Goal: Find specific page/section: Find specific page/section

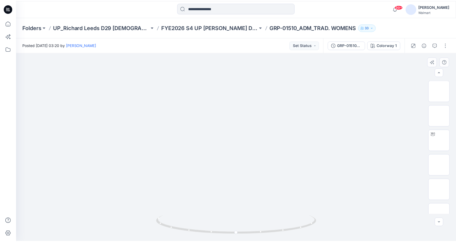
scroll to position [161, 0]
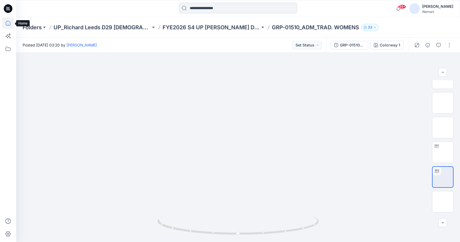
click at [8, 23] on icon at bounding box center [8, 23] width 12 height 12
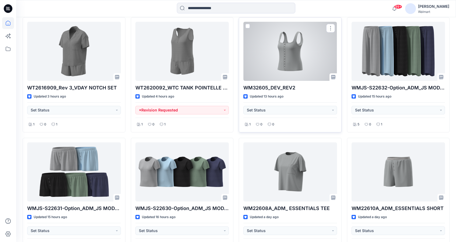
scroll to position [161, 0]
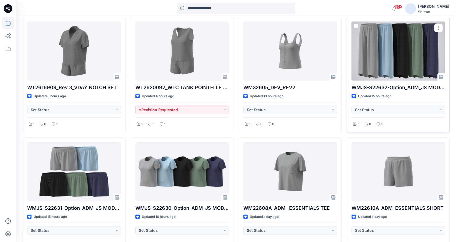
click at [392, 51] on div at bounding box center [398, 51] width 94 height 59
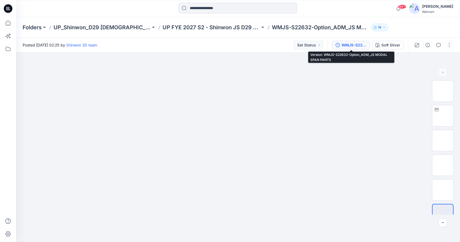
click at [353, 45] on div "WMJS-S22632-Option_ADM_JS MODAL SPAN PANTS" at bounding box center [353, 45] width 25 height 6
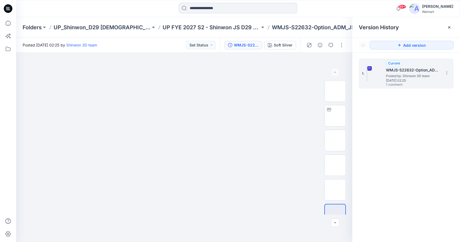
click at [414, 76] on span "Posted by: Shinwon 3D team" at bounding box center [413, 75] width 54 height 5
click at [121, 7] on div at bounding box center [71, 9] width 111 height 12
click at [449, 28] on icon at bounding box center [449, 27] width 2 height 2
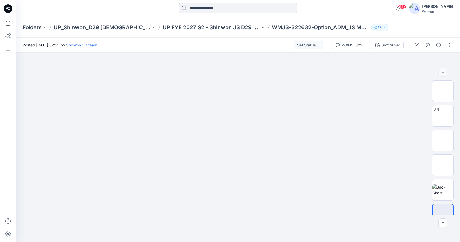
click at [342, 11] on div at bounding box center [238, 9] width 222 height 12
click at [144, 9] on div at bounding box center [238, 9] width 222 height 12
